Goal: Information Seeking & Learning: Learn about a topic

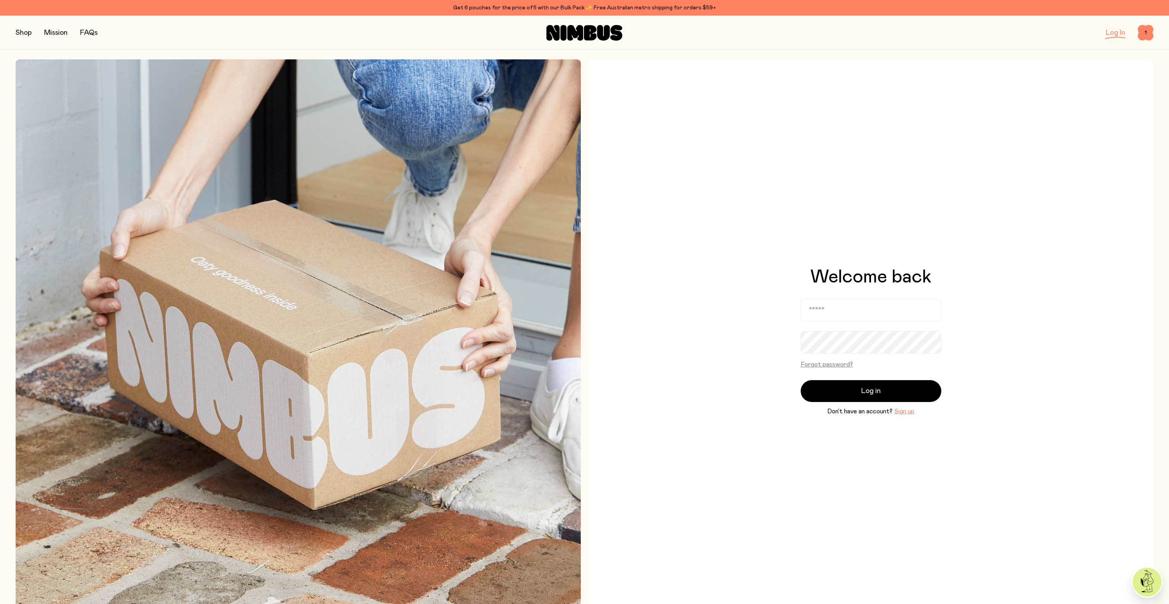
click at [879, 310] on input "email" at bounding box center [871, 310] width 141 height 23
type input "**********"
click at [801, 380] on button "Log in" at bounding box center [871, 391] width 141 height 22
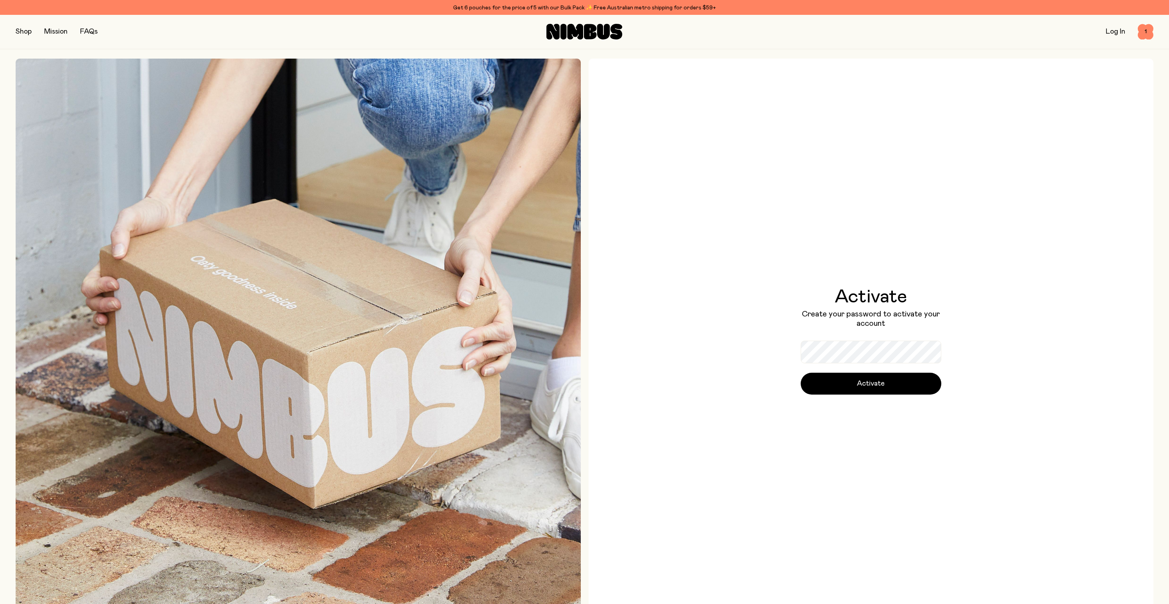
click at [855, 337] on div "Activate Create your password to activate your account Activate" at bounding box center [871, 340] width 141 height 107
click at [801, 373] on button "Activate" at bounding box center [871, 384] width 141 height 22
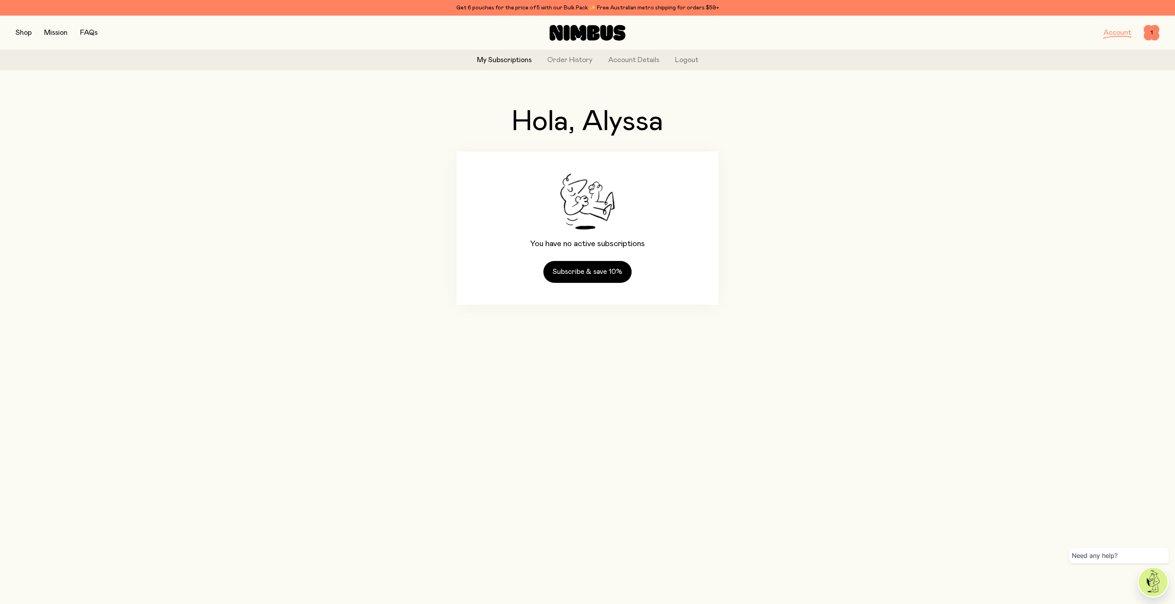
click at [806, 193] on div "Hola, Alyssa You have no active subscriptions Subscribe & save 10%" at bounding box center [587, 206] width 1143 height 259
click at [593, 60] on div "My Subscriptions Order History Account Details Logout" at bounding box center [587, 60] width 1175 height 20
click at [583, 60] on link "Order History" at bounding box center [569, 60] width 45 height 11
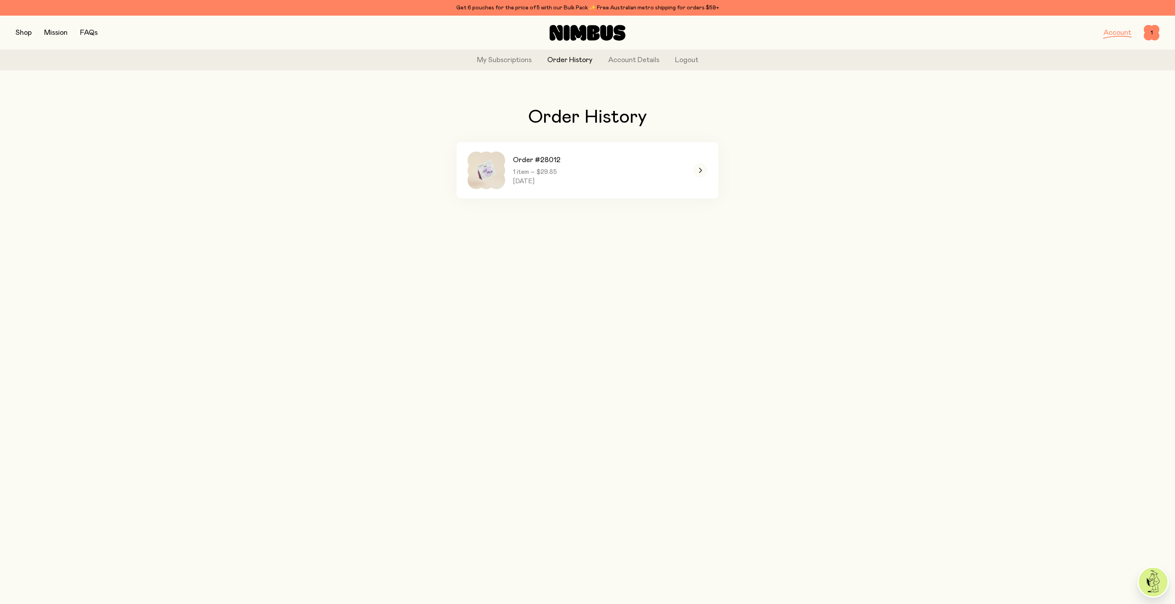
click at [23, 32] on button "button" at bounding box center [24, 32] width 16 height 11
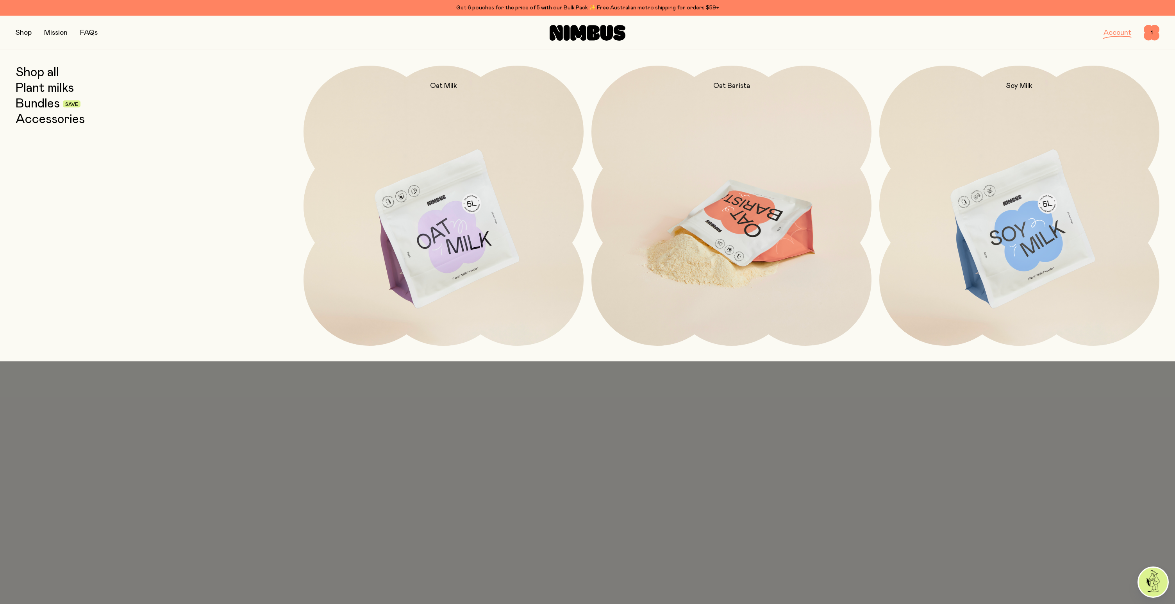
click at [736, 191] on img at bounding box center [731, 230] width 280 height 329
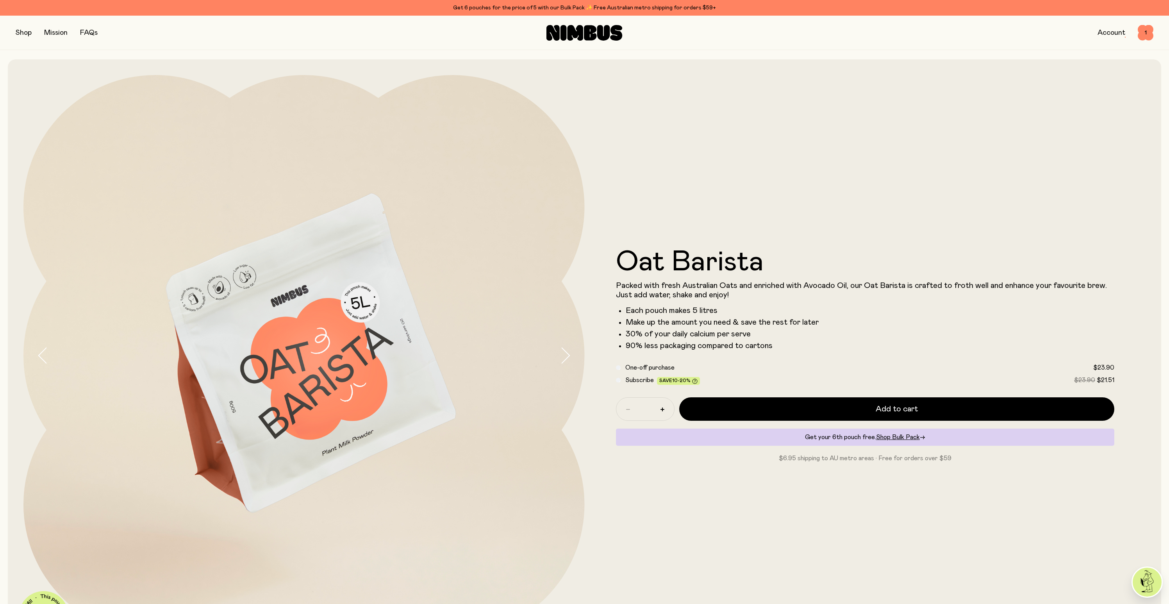
scroll to position [10, 0]
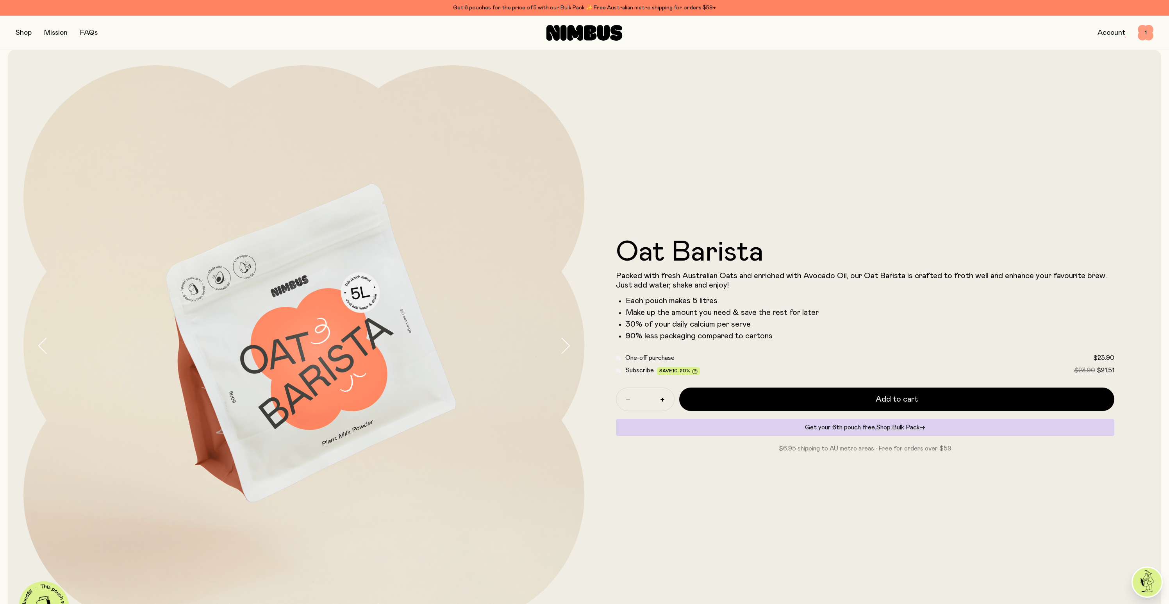
click at [1142, 33] on span "1" at bounding box center [1146, 33] width 16 height 16
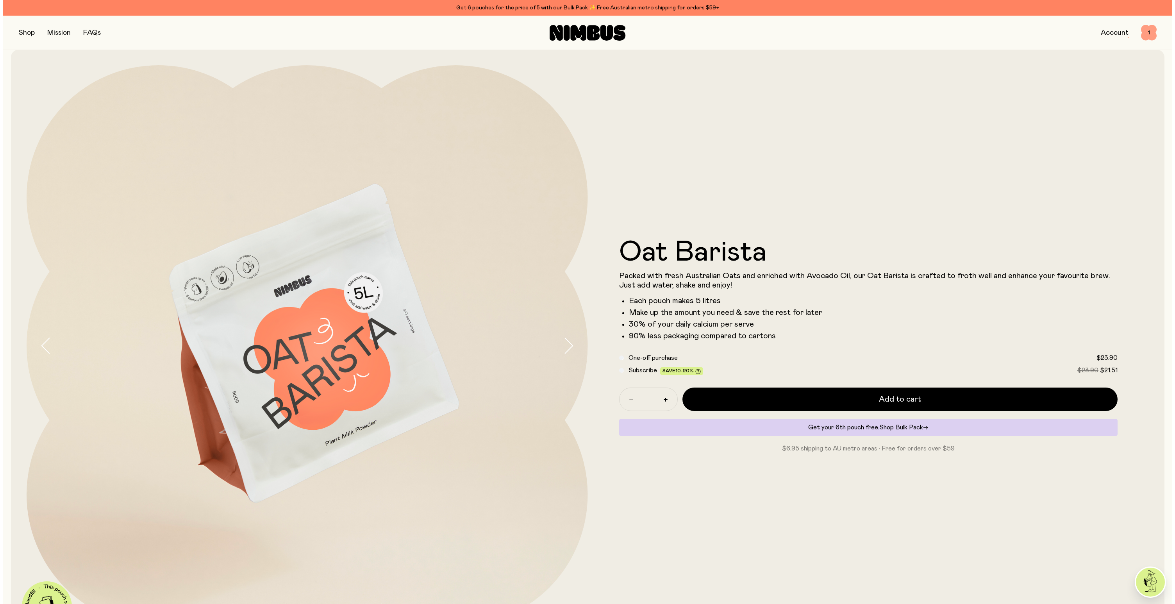
scroll to position [0, 0]
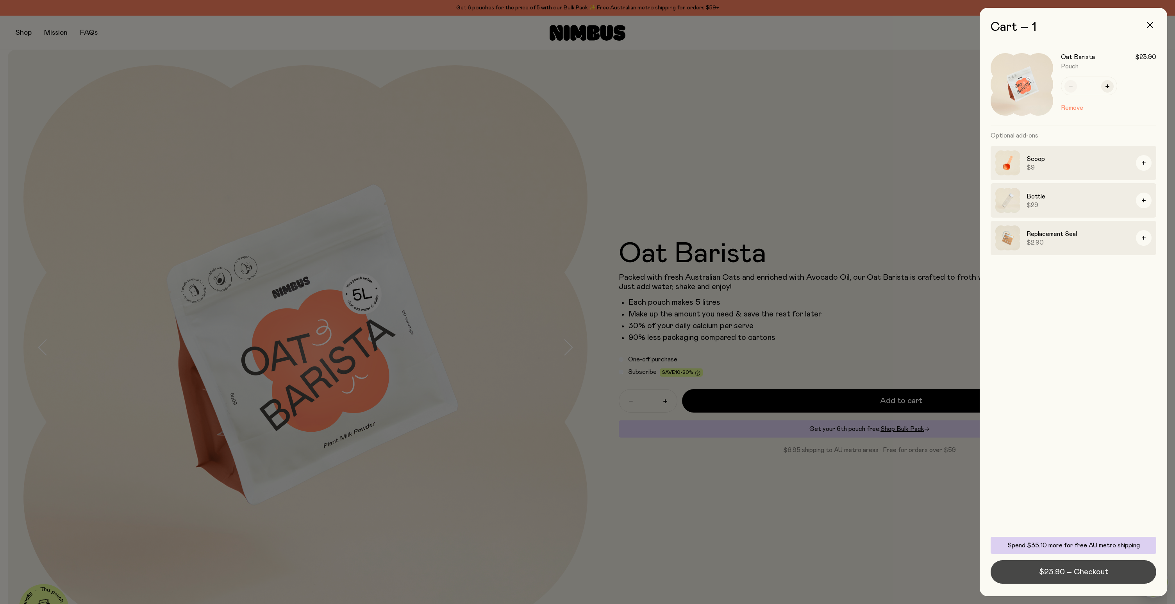
click at [1101, 577] on button "$23.90 – Checkout" at bounding box center [1073, 571] width 166 height 23
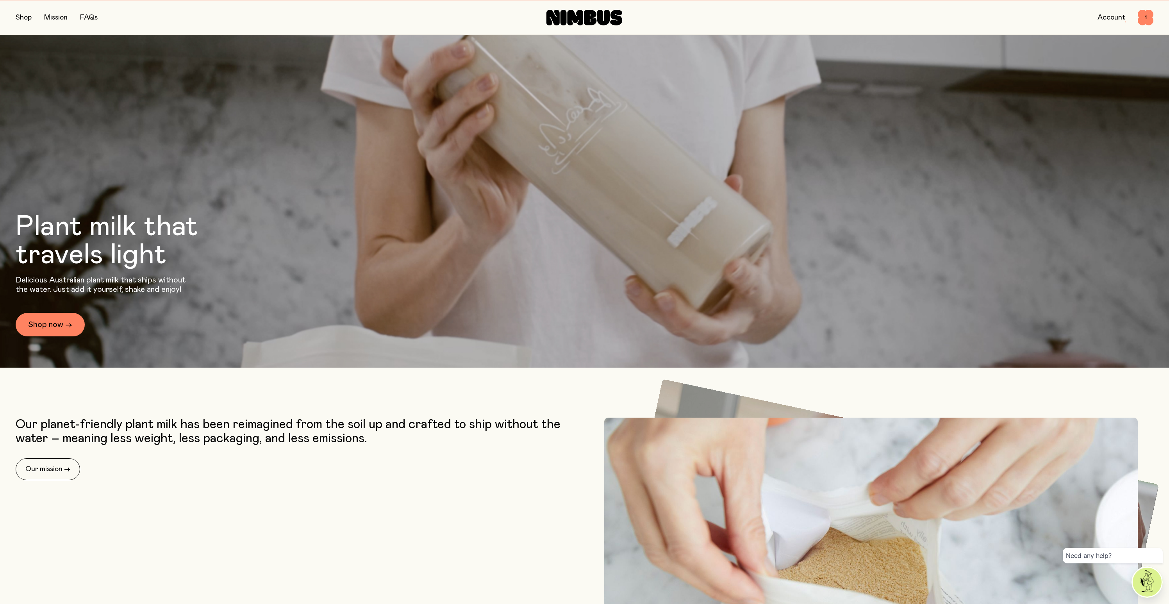
click at [83, 15] on link "FAQs" at bounding box center [89, 17] width 18 height 7
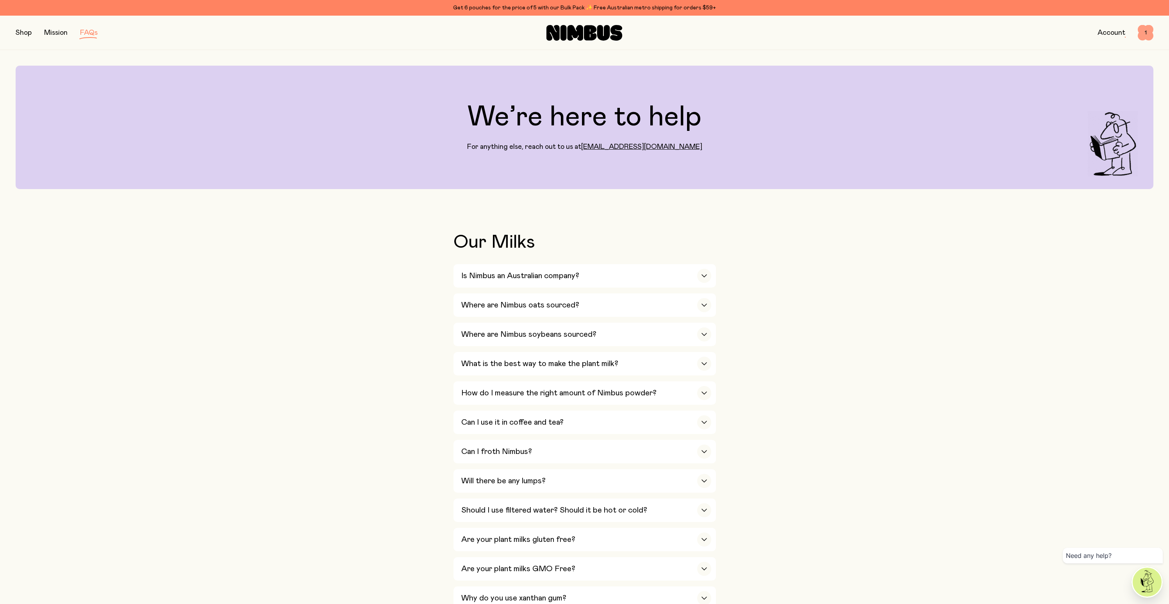
click at [1149, 26] on span "1" at bounding box center [1146, 33] width 16 height 16
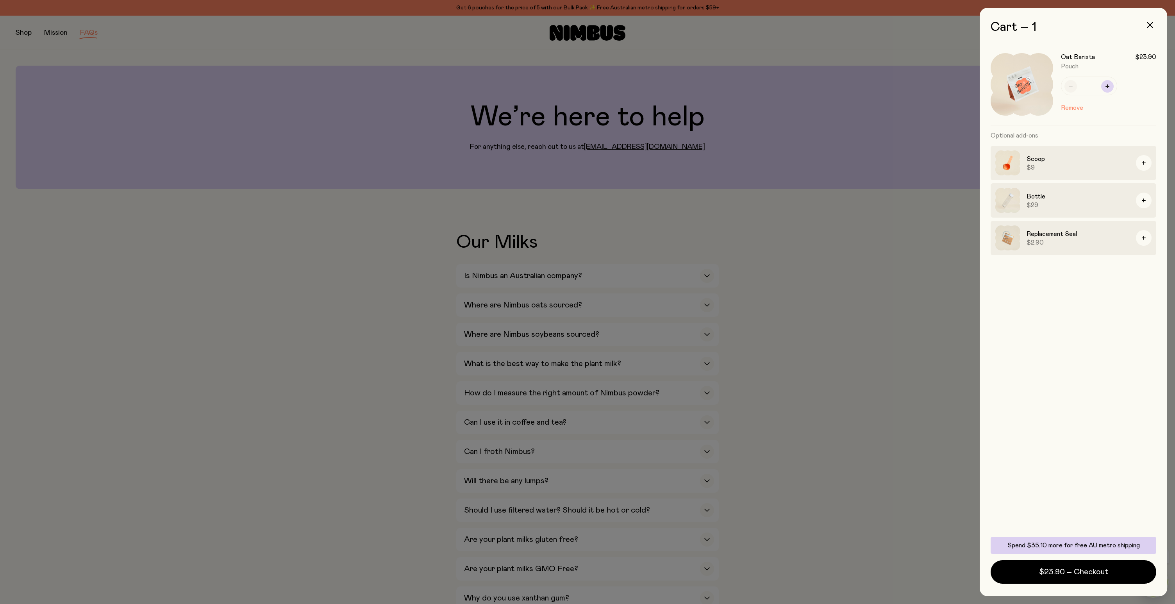
click at [1106, 84] on icon "button" at bounding box center [1107, 86] width 4 height 4
type input "*"
click at [1107, 442] on div "Oat Barista $23.90 Pouch * Remove Optional add-ons Scoop $9 Bottle $29 Replacem…" at bounding box center [1073, 286] width 166 height 485
click at [878, 134] on div at bounding box center [587, 302] width 1175 height 604
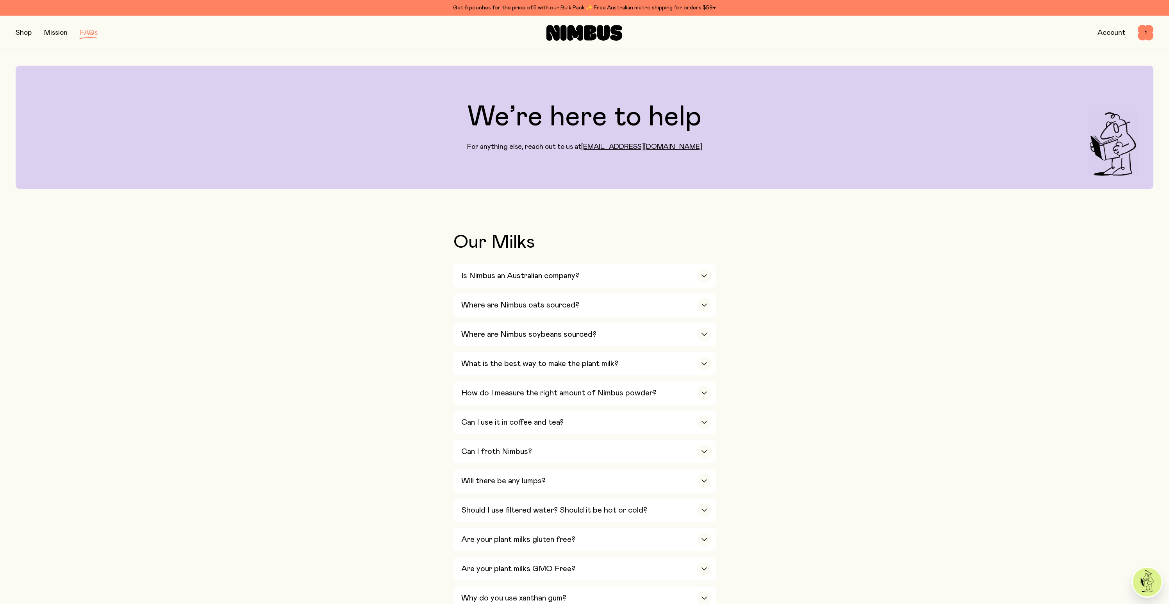
click at [30, 35] on button "button" at bounding box center [24, 32] width 16 height 11
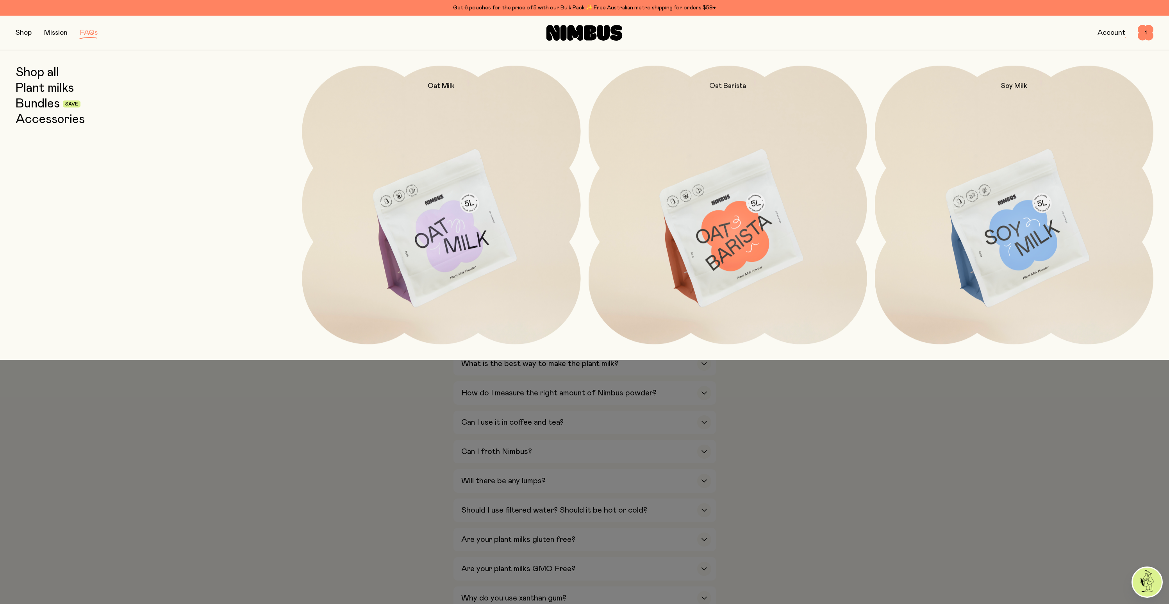
click at [34, 92] on link "Plant milks" at bounding box center [45, 88] width 58 height 14
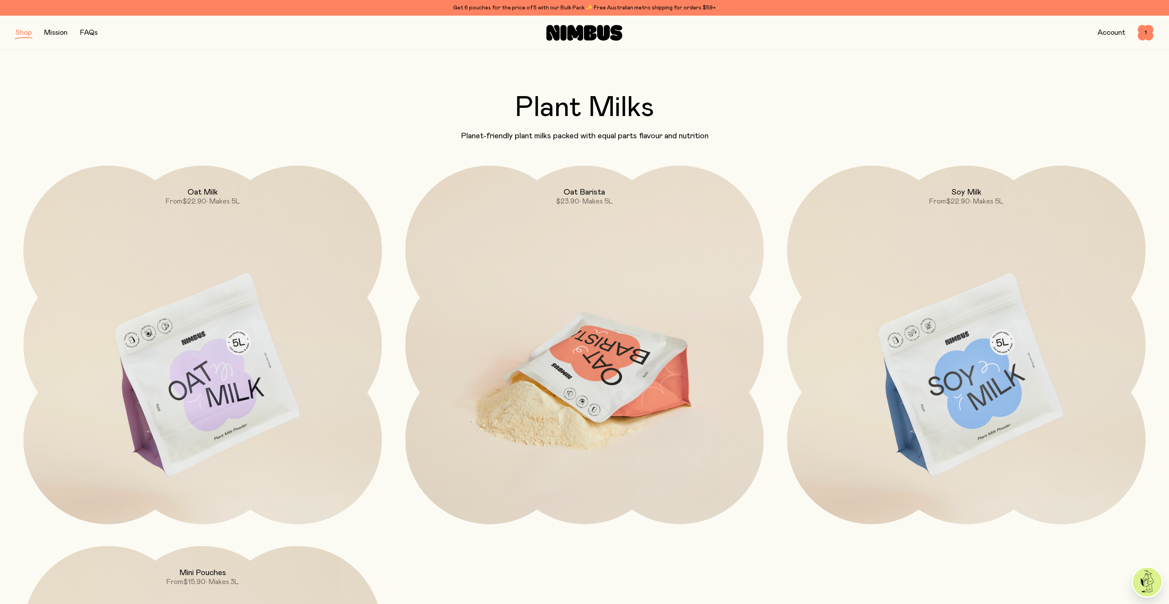
scroll to position [2, 0]
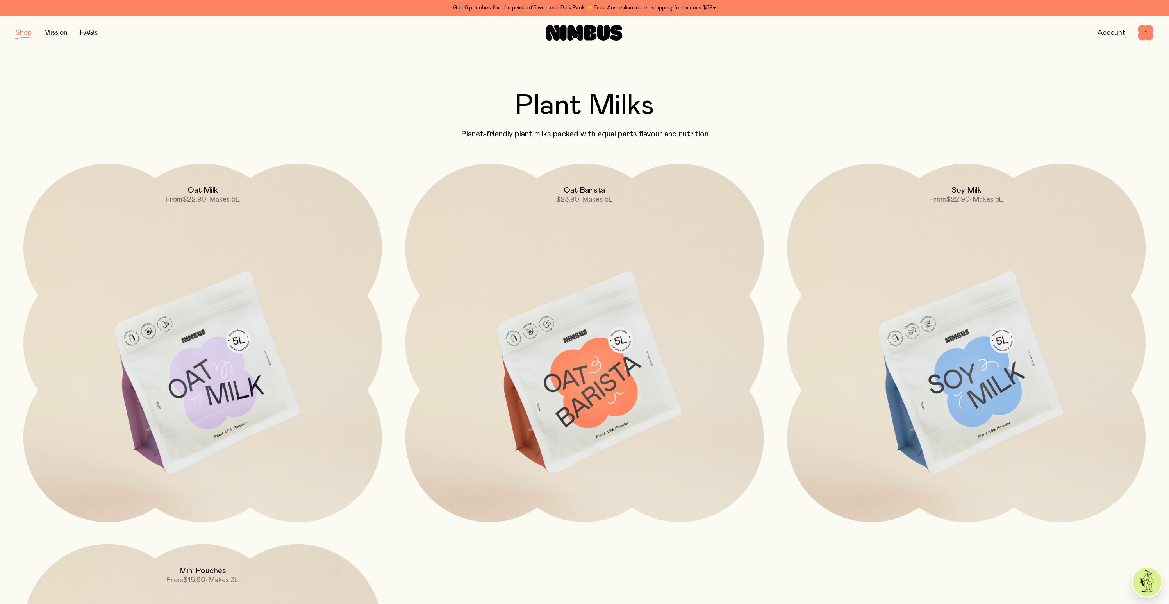
click at [84, 29] on div "FAQs" at bounding box center [89, 32] width 18 height 11
click at [91, 31] on link "FAQs" at bounding box center [89, 32] width 18 height 7
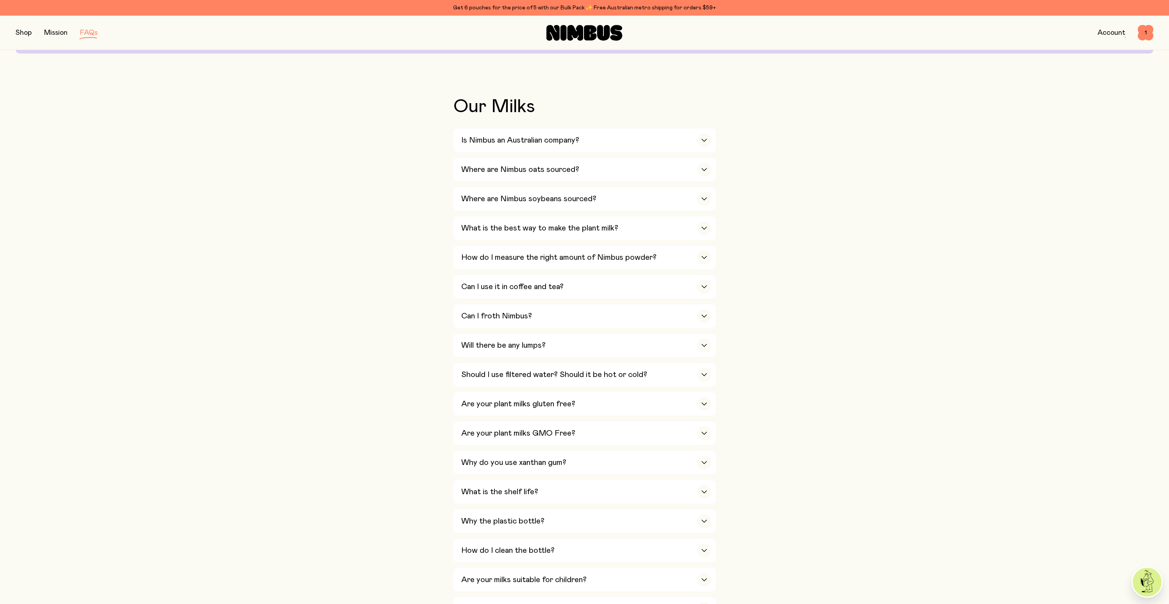
scroll to position [142, 0]
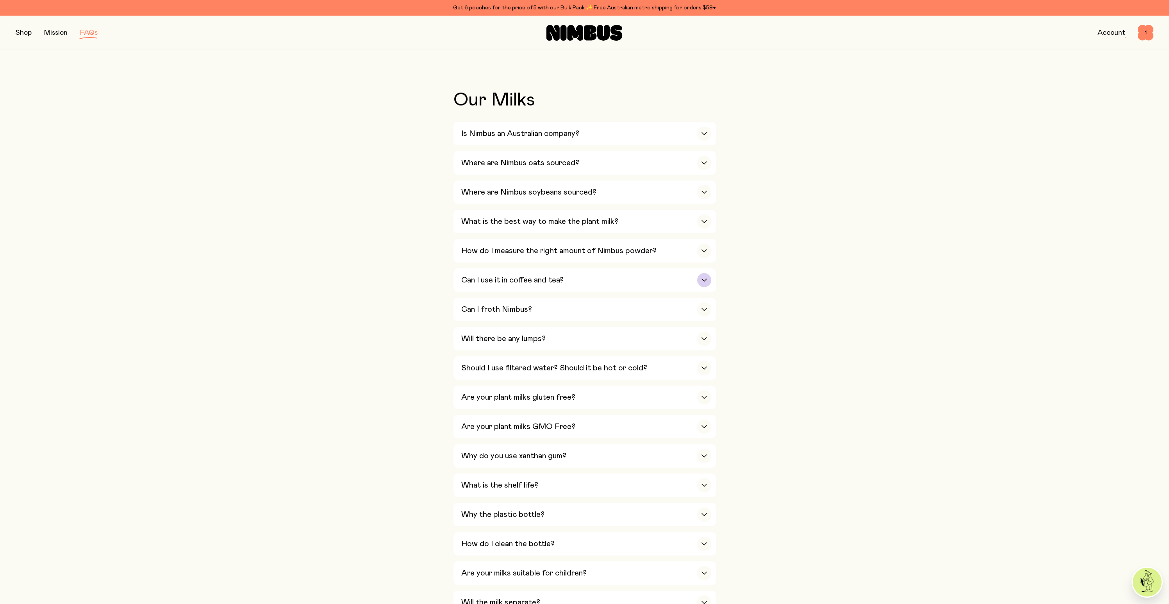
click at [524, 284] on h3 "Can I use it in coffee and tea?" at bounding box center [512, 279] width 102 height 9
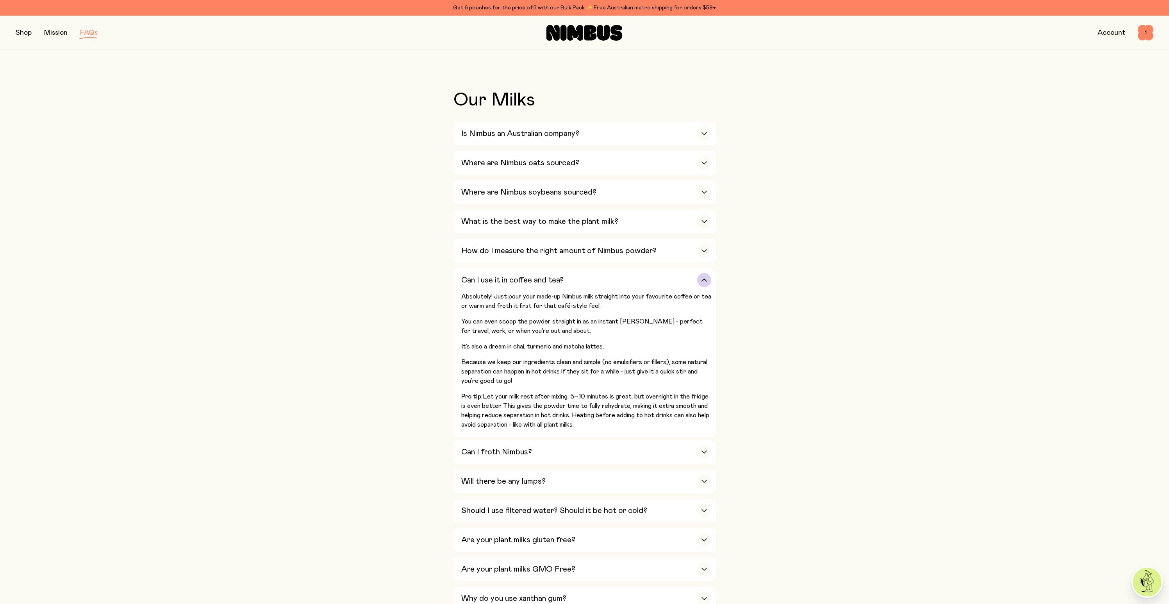
click at [524, 284] on h3 "Can I use it in coffee and tea?" at bounding box center [512, 279] width 102 height 9
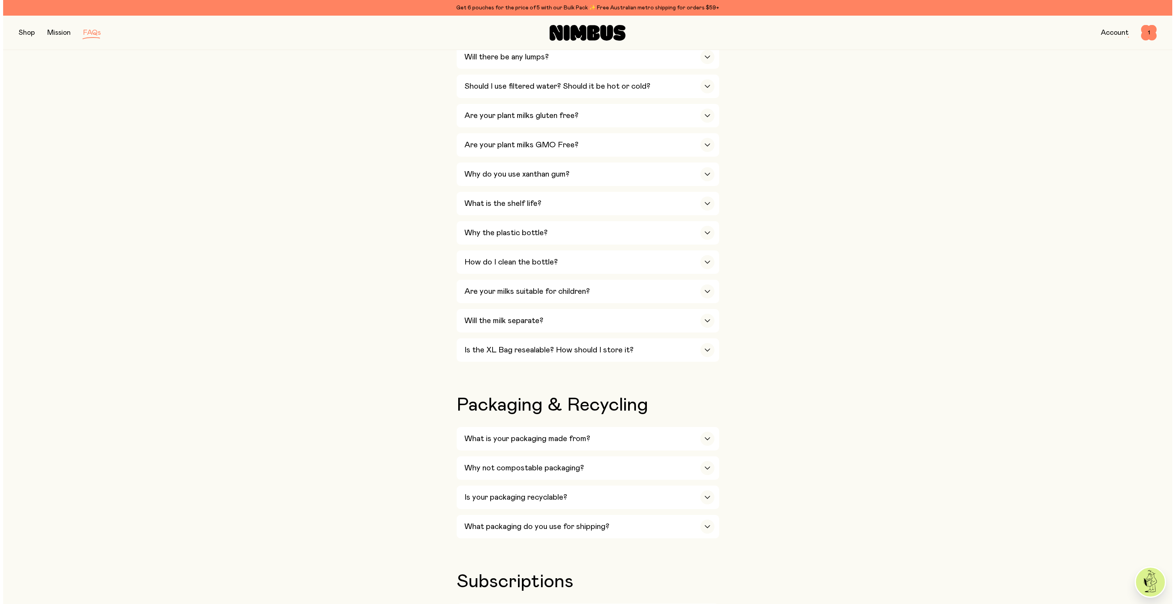
scroll to position [0, 0]
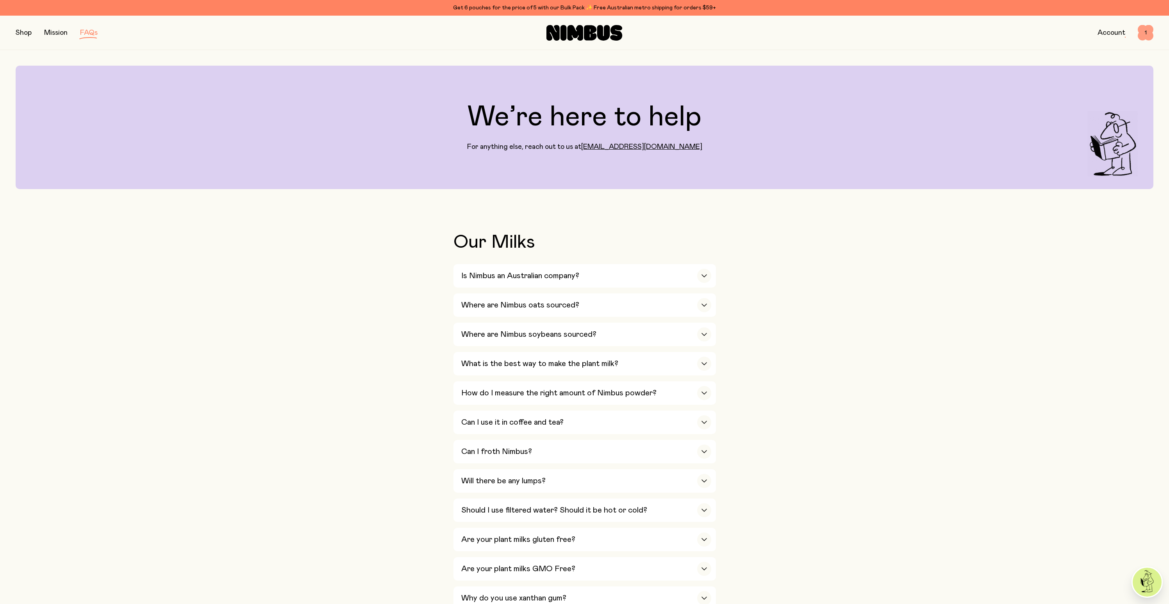
click at [1145, 33] on span "1" at bounding box center [1146, 33] width 16 height 16
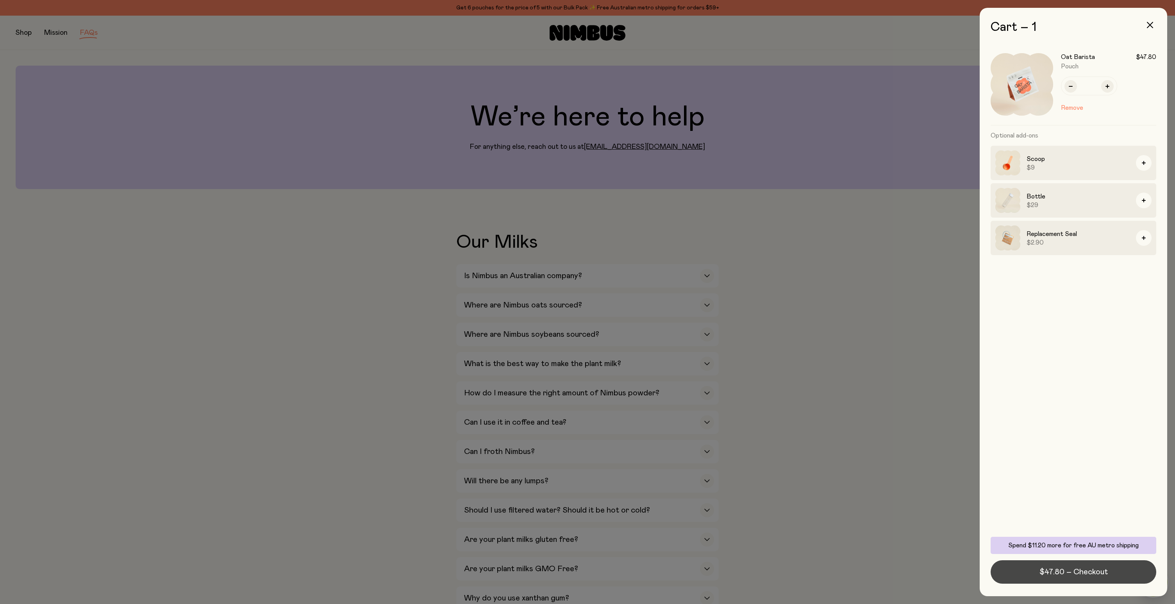
click at [1066, 572] on span "$47.80 – Checkout" at bounding box center [1073, 571] width 68 height 11
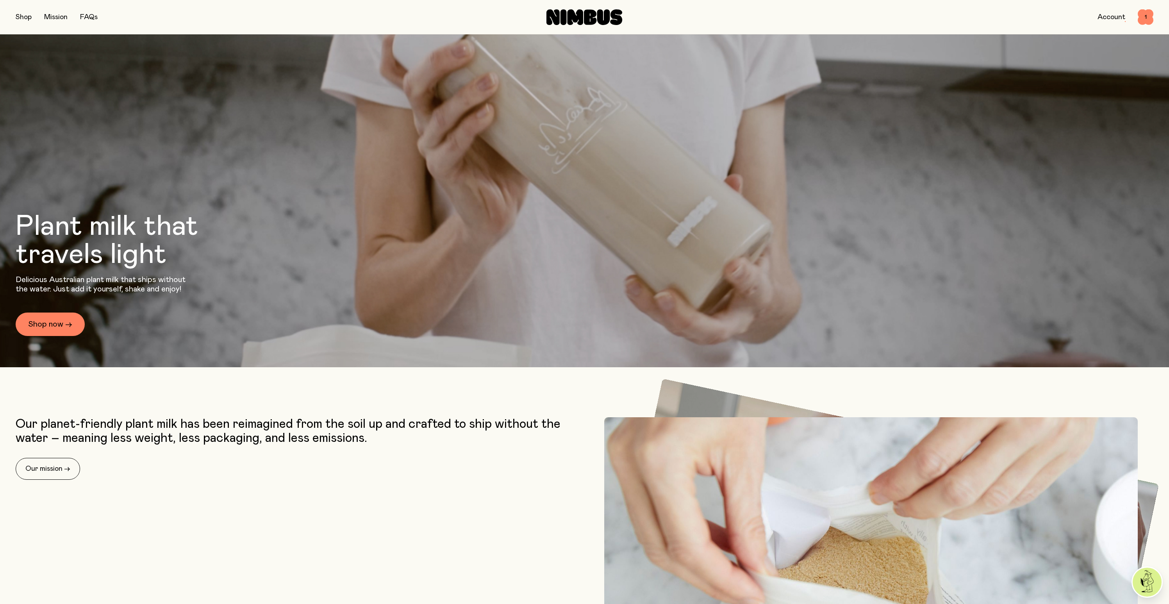
scroll to position [823, 0]
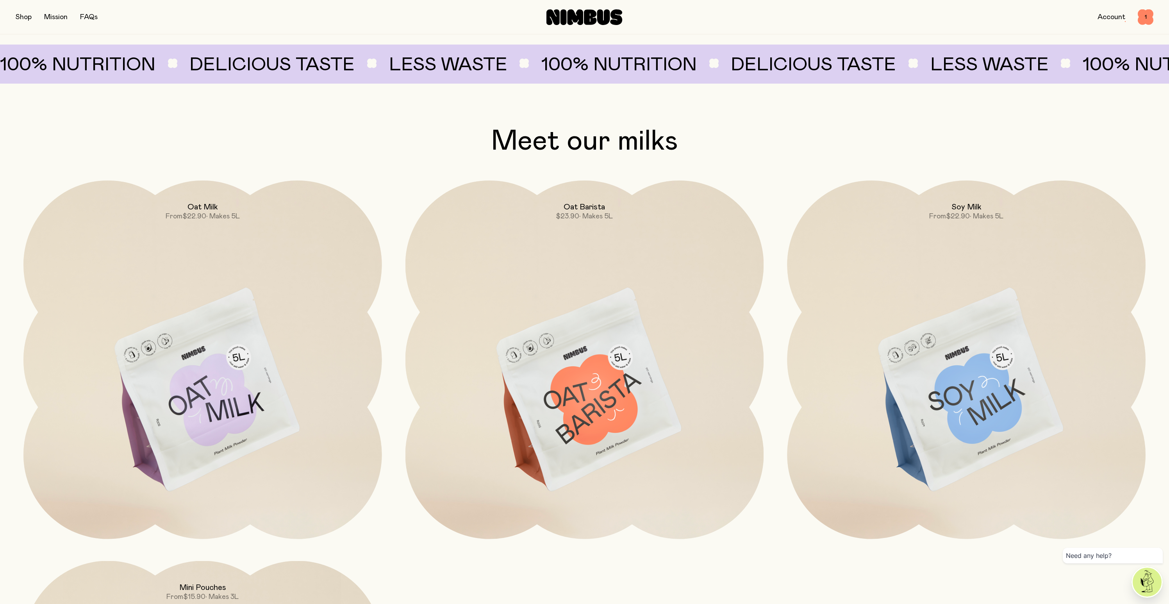
click at [82, 14] on link "FAQs" at bounding box center [89, 17] width 18 height 7
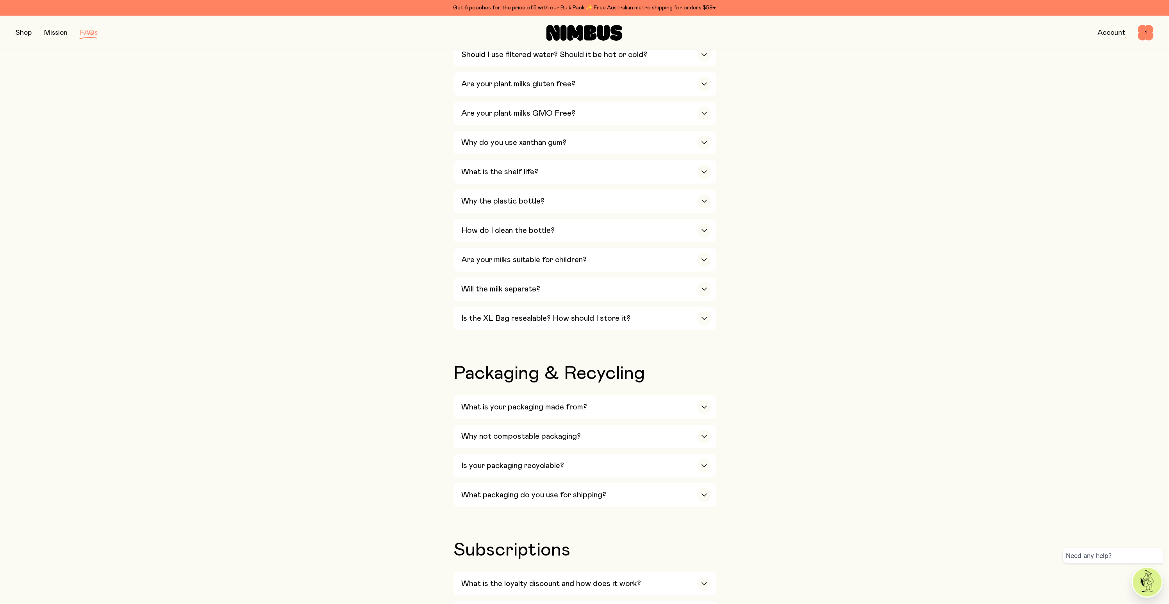
scroll to position [576, 0]
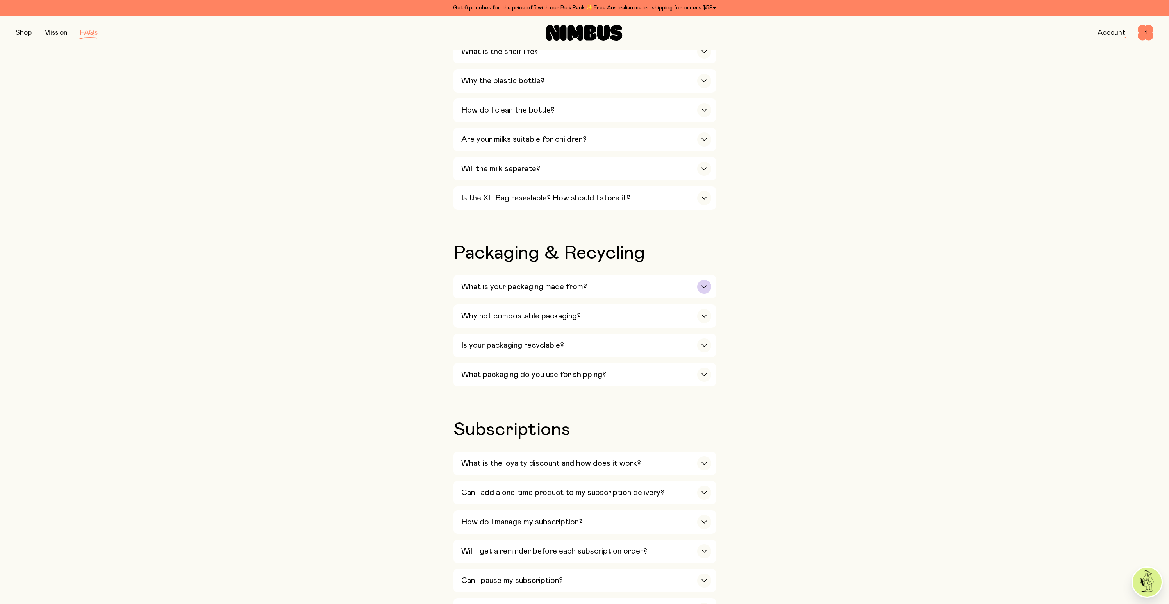
click at [513, 291] on h3 "What is your packaging made from?" at bounding box center [524, 286] width 126 height 9
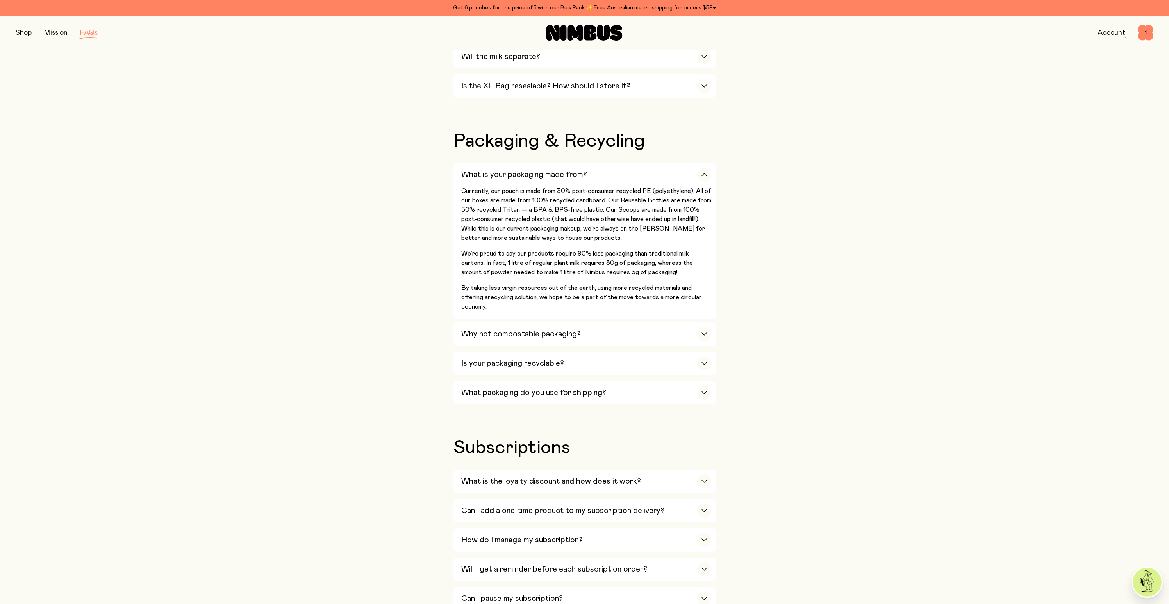
scroll to position [694, 0]
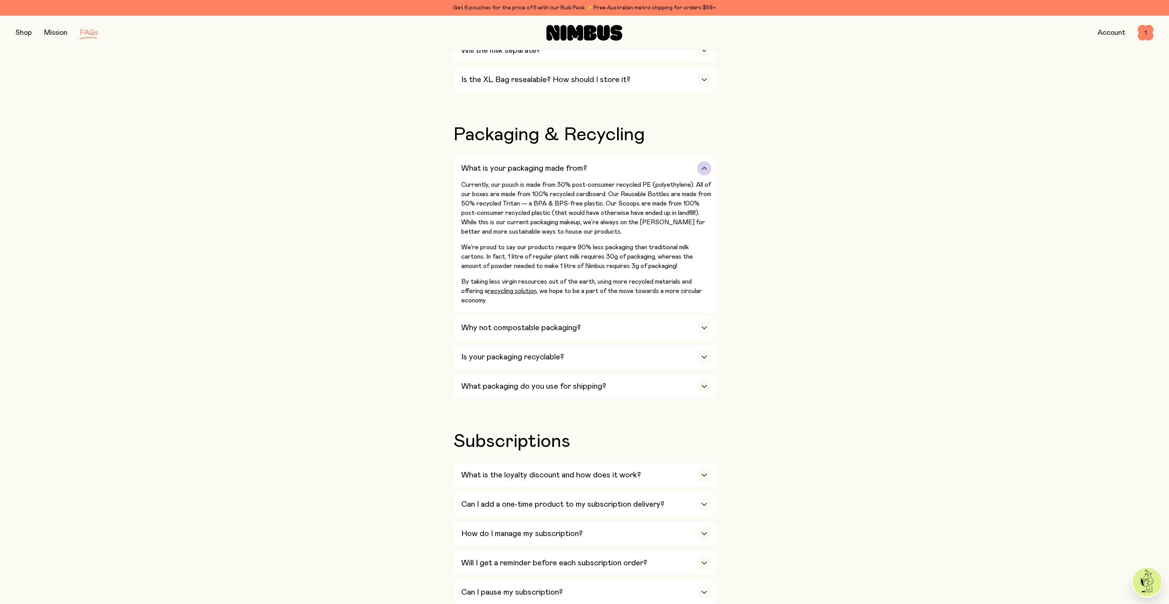
drag, startPoint x: 617, startPoint y: 234, endPoint x: 522, endPoint y: 204, distance: 99.3
click at [534, 207] on p "Currently, our pouch is made from 30% post-consumer recycled PE (polyethylene).…" at bounding box center [586, 208] width 250 height 56
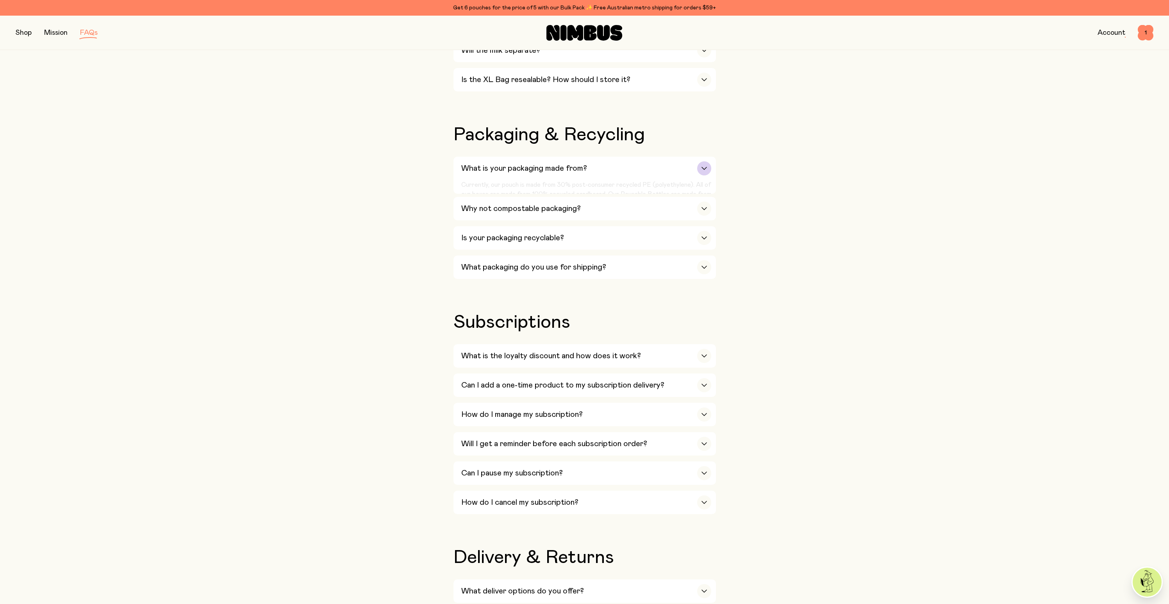
click at [521, 203] on div "What is your packaging made from? Currently, our pouch is made from 30% post-co…" at bounding box center [584, 219] width 262 height 125
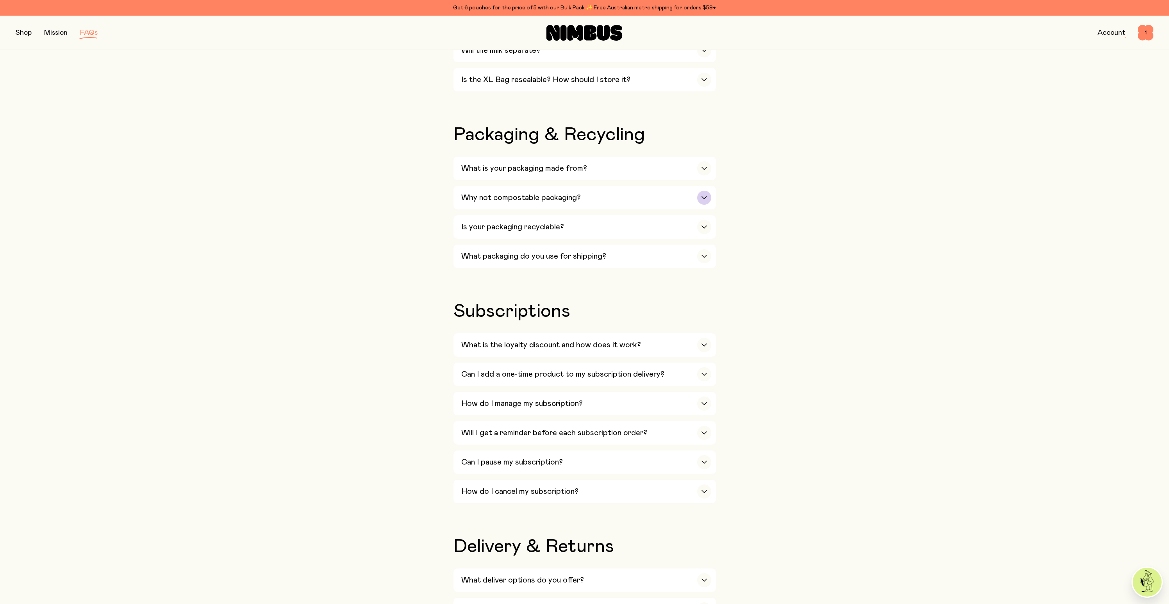
click at [528, 202] on h3 "Why not compostable packaging?" at bounding box center [520, 197] width 119 height 9
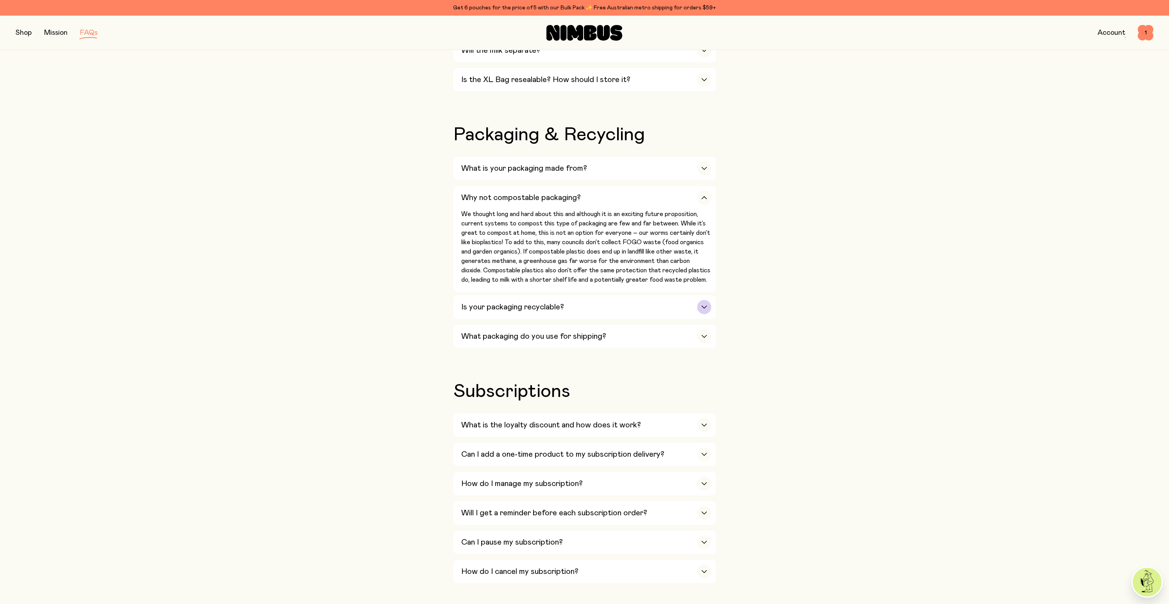
click at [529, 312] on h3 "Is your packaging recyclable?" at bounding box center [512, 306] width 103 height 9
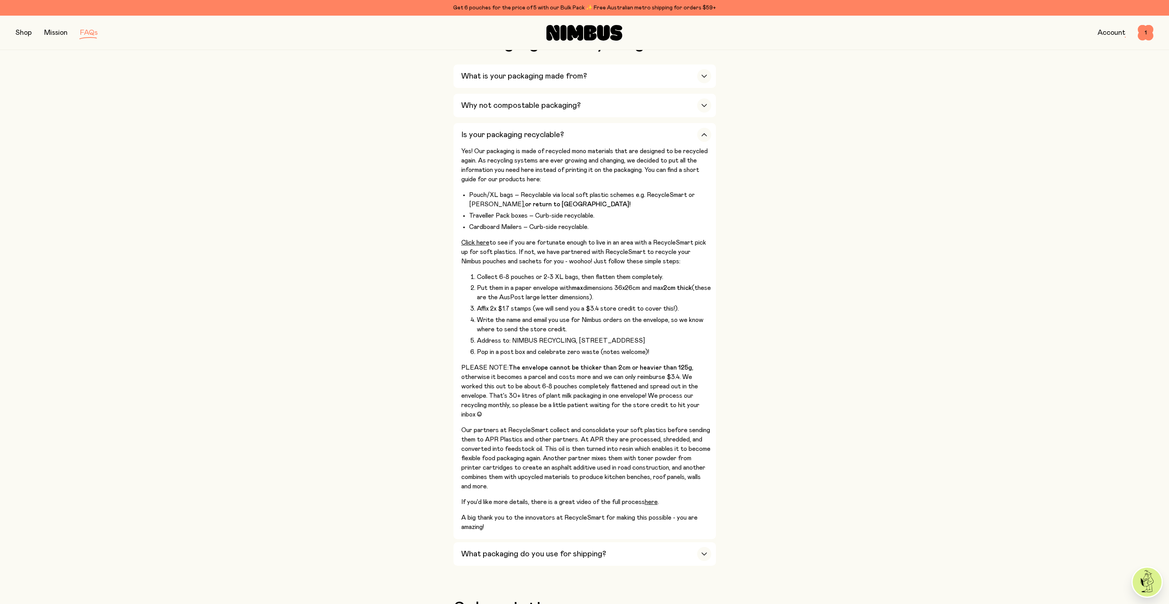
scroll to position [791, 0]
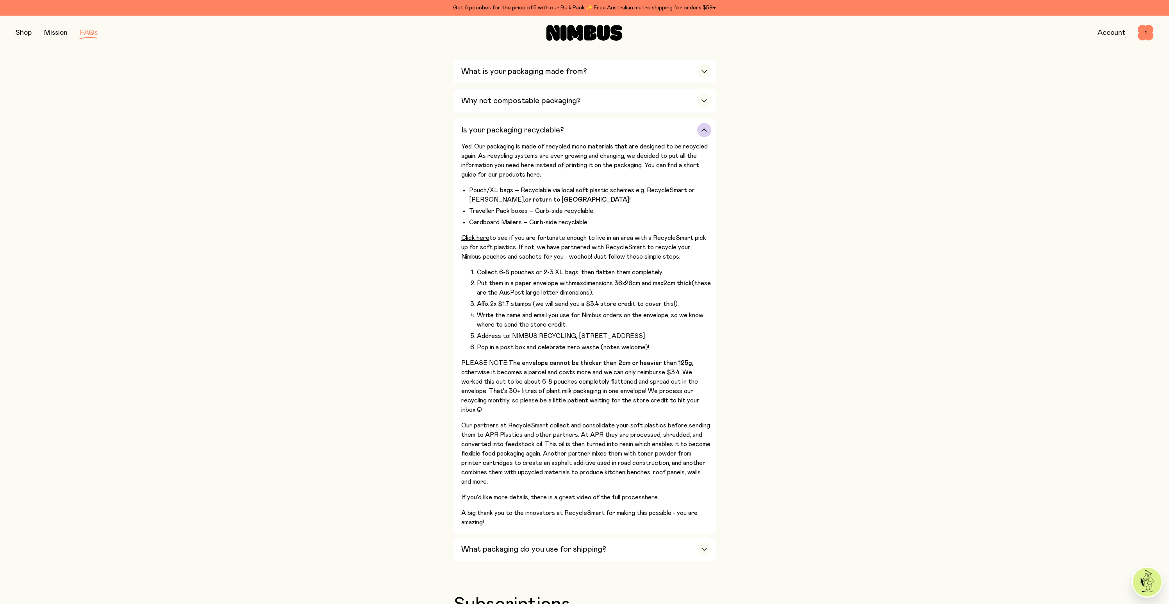
drag, startPoint x: 475, startPoint y: 156, endPoint x: 608, endPoint y: 182, distance: 134.9
click at [608, 179] on p "Yes! Our packaging is made of recycled mono materials that are designed to be r…" at bounding box center [586, 160] width 250 height 37
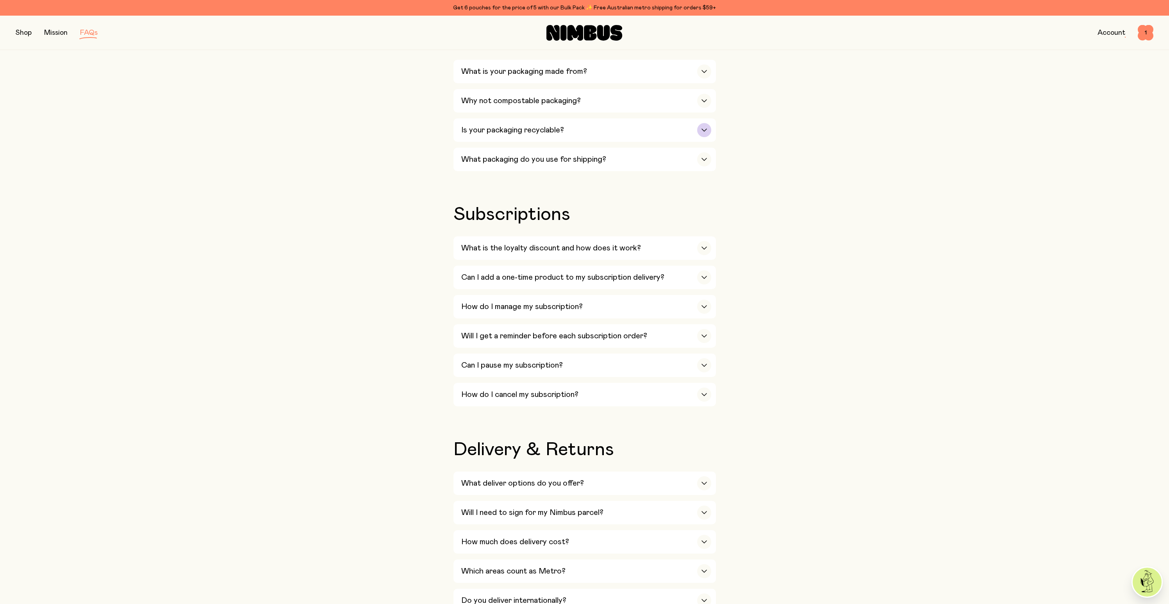
click at [539, 131] on h3 "Is your packaging recyclable?" at bounding box center [512, 129] width 103 height 9
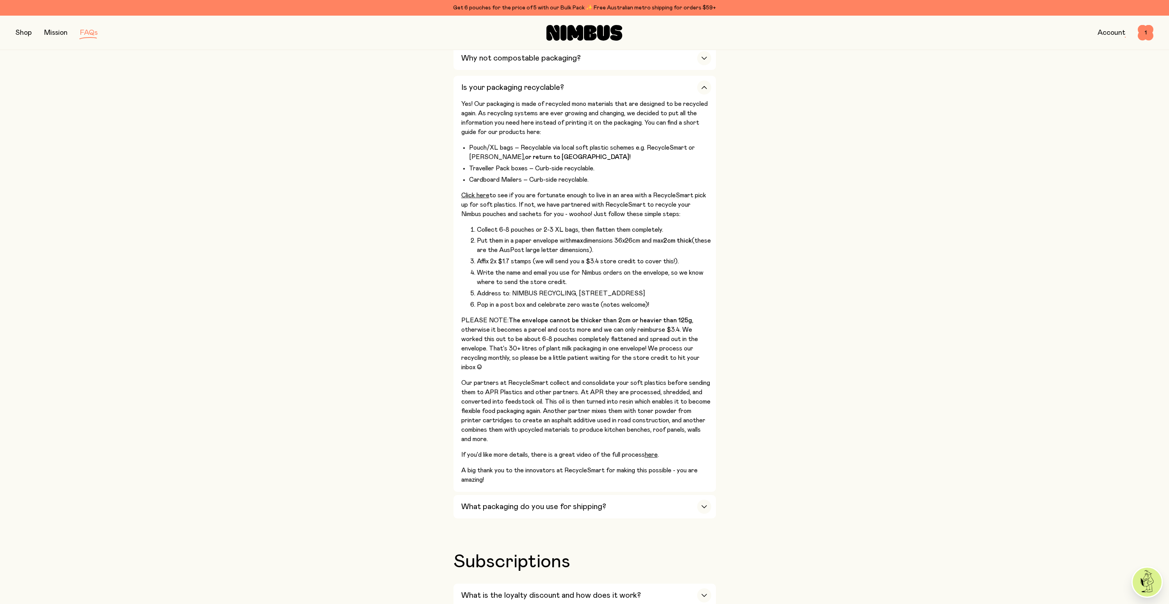
scroll to position [828, 0]
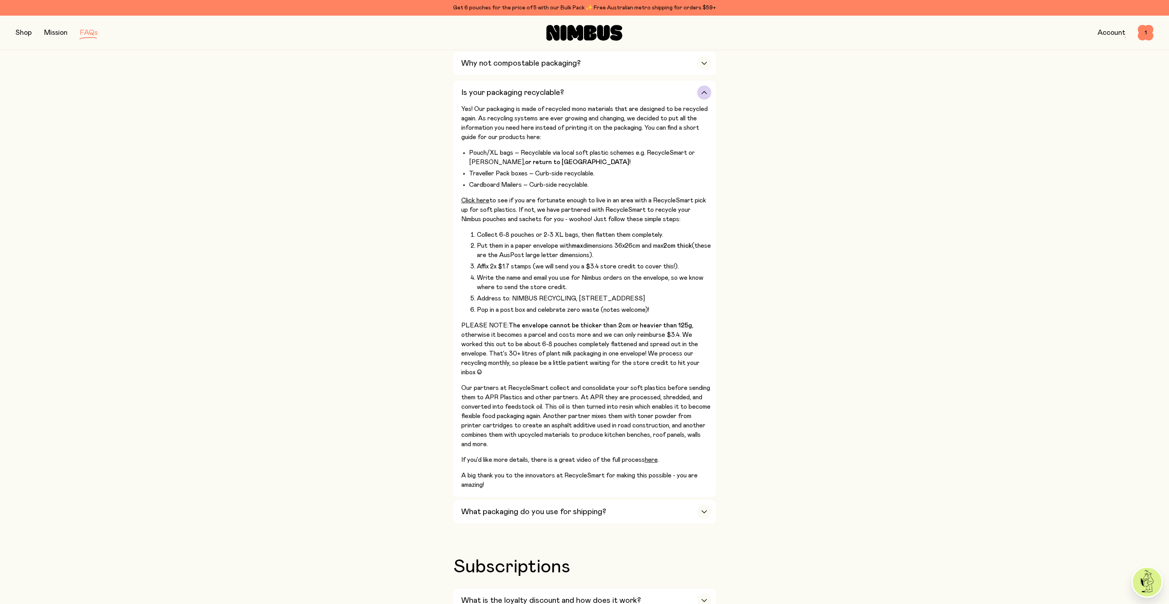
drag, startPoint x: 453, startPoint y: 205, endPoint x: 680, endPoint y: 226, distance: 228.3
click at [680, 226] on div "Our Milks Is Nimbus an Australian company? Yes! We are Australian owned and ope…" at bounding box center [585, 260] width 1138 height 1710
click at [680, 224] on p "Click here to see if you are fortunate enough to live in an area with a Recycle…" at bounding box center [586, 210] width 250 height 28
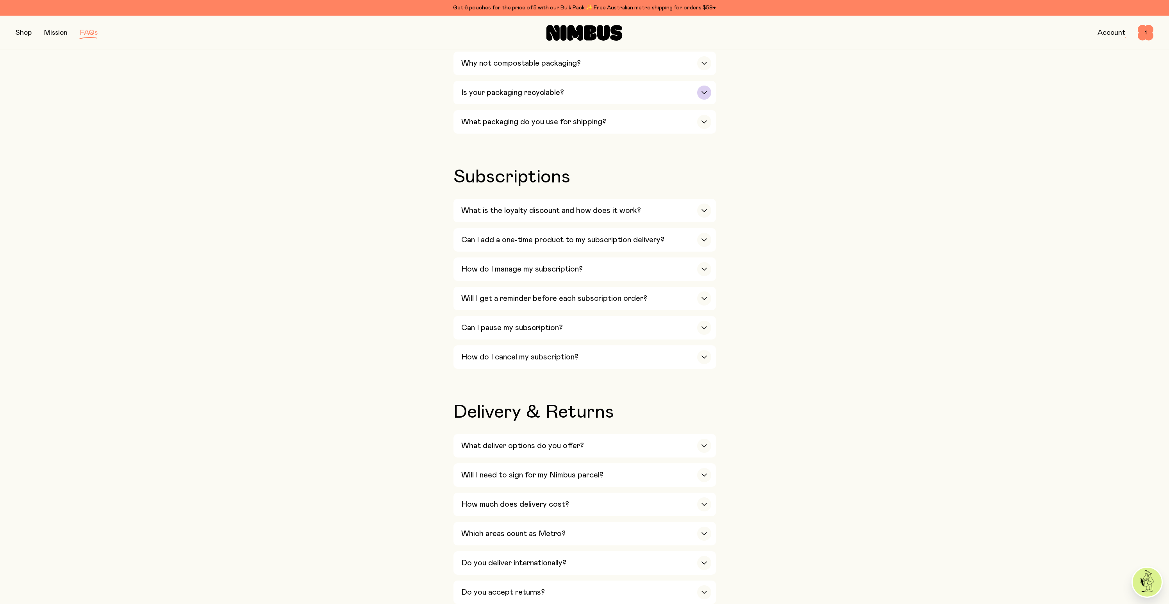
click at [668, 98] on div "Is your packaging recyclable?" at bounding box center [586, 92] width 250 height 23
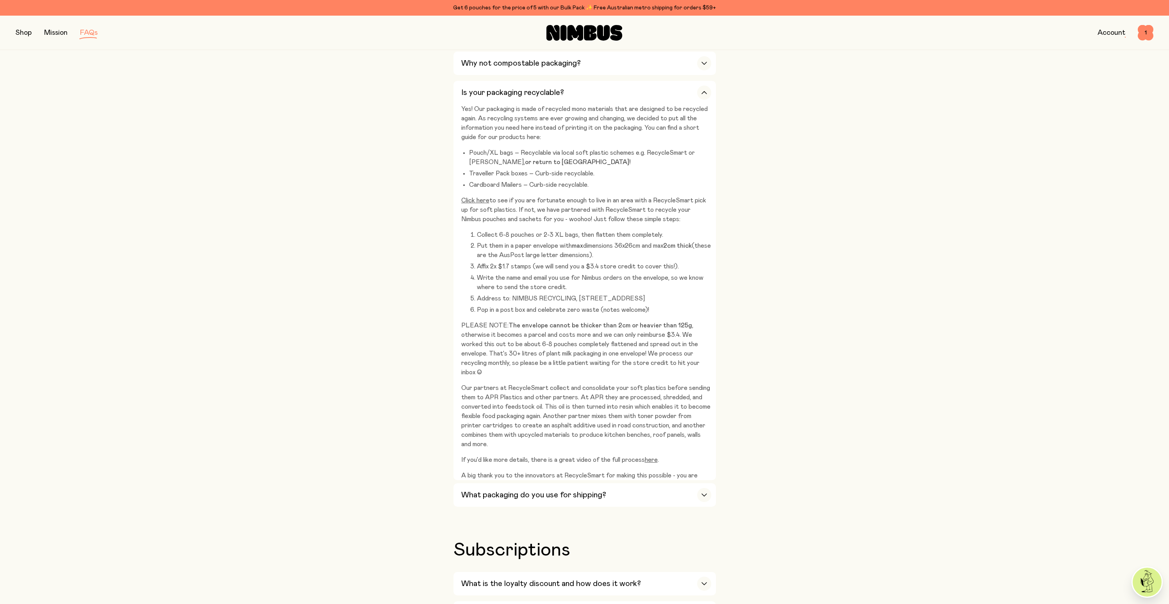
click at [866, 178] on div "Our Milks Is Nimbus an Australian company? Yes! We are Australian owned and ope…" at bounding box center [585, 251] width 1138 height 1693
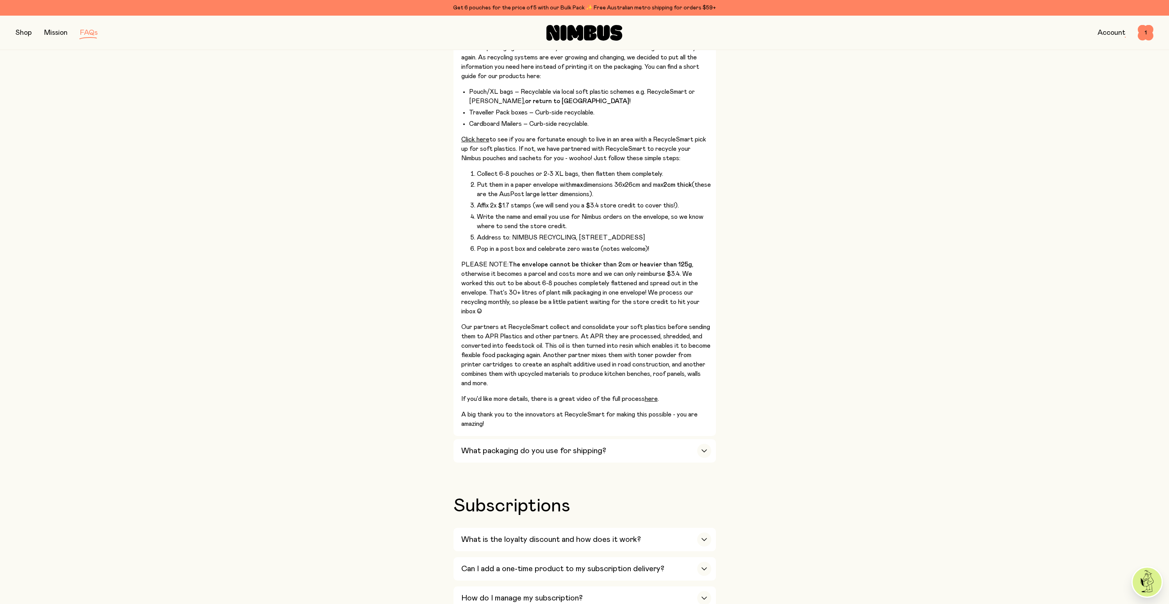
scroll to position [843, 0]
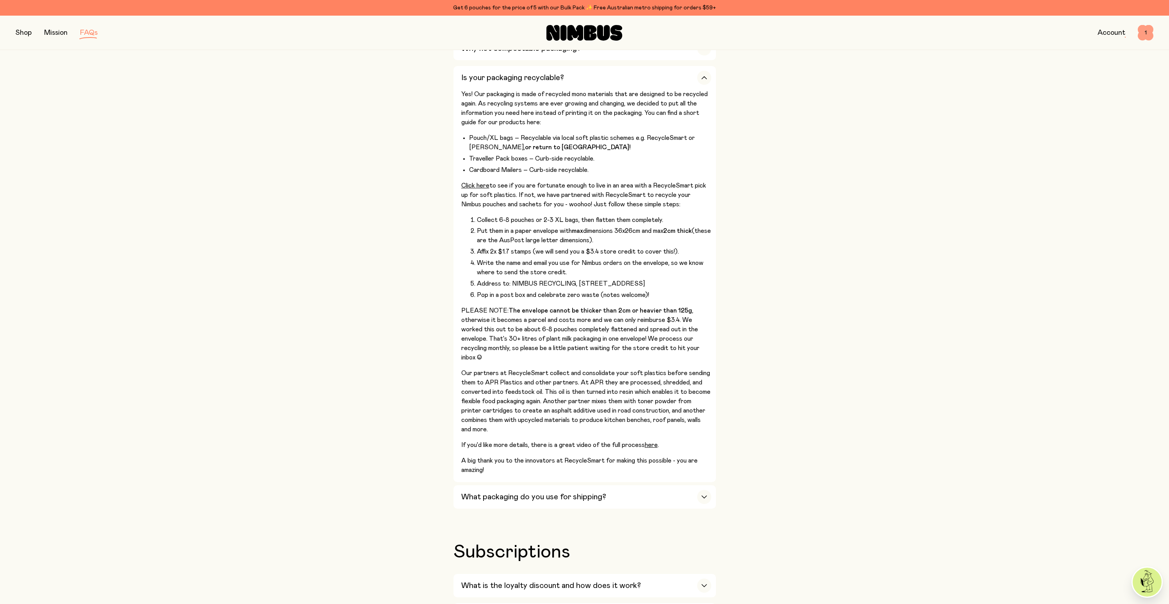
click at [1147, 31] on span "1" at bounding box center [1146, 33] width 16 height 16
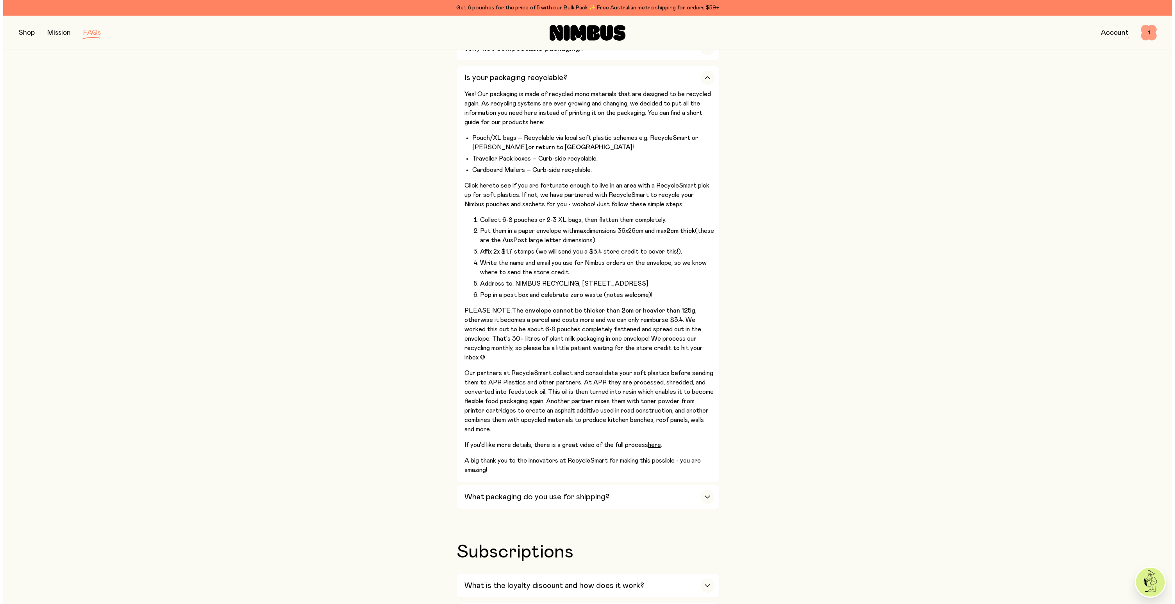
scroll to position [0, 0]
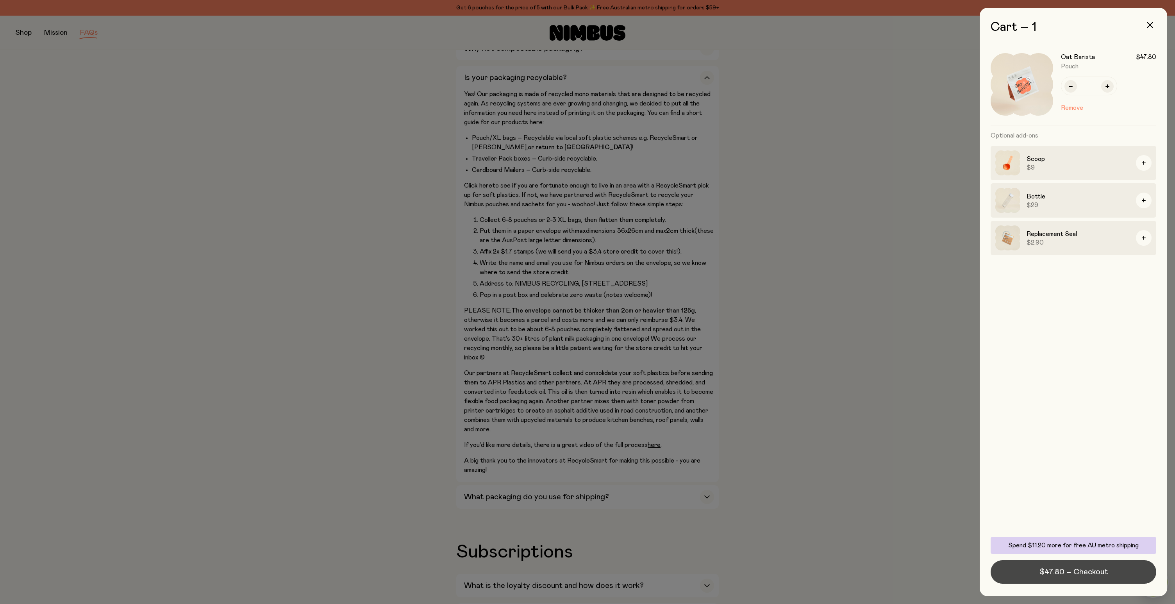
click at [1067, 573] on span "$47.80 – Checkout" at bounding box center [1073, 571] width 68 height 11
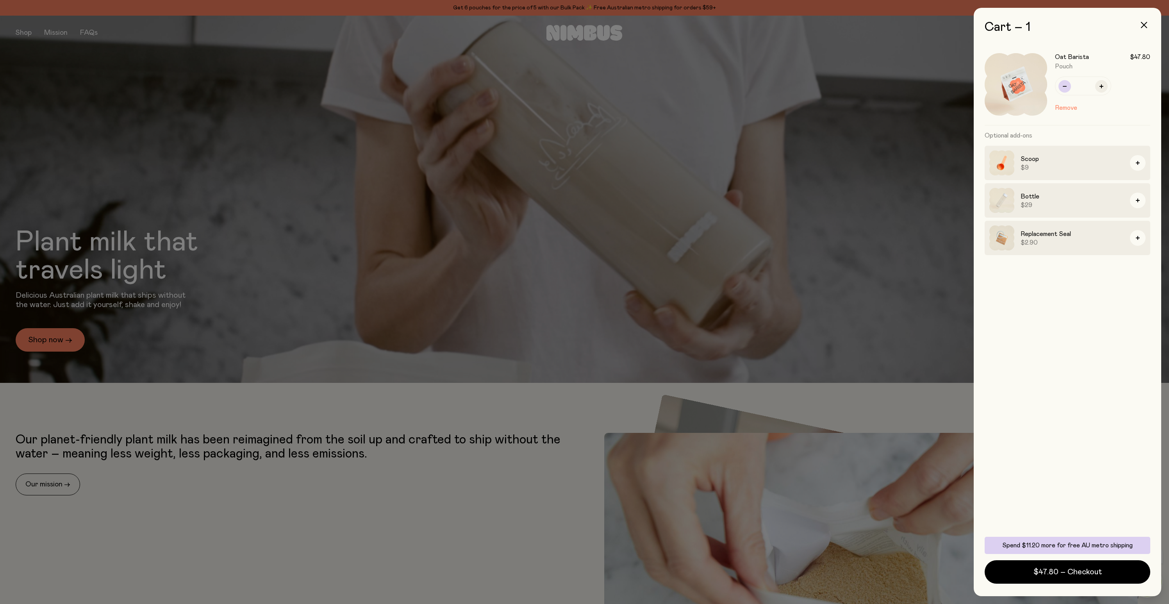
click at [1067, 88] on button "button" at bounding box center [1064, 86] width 12 height 12
type input "*"
